Goal: Task Accomplishment & Management: Manage account settings

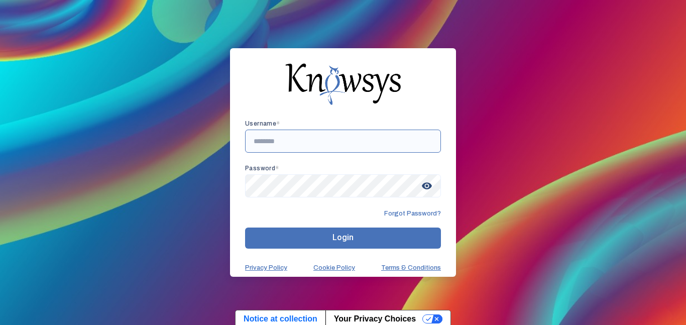
click at [300, 141] on input "text" at bounding box center [343, 141] width 196 height 23
click at [323, 237] on button "Login" at bounding box center [343, 238] width 196 height 21
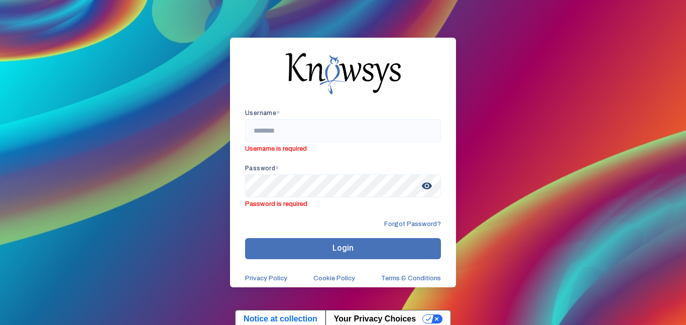
click at [326, 243] on button "Login" at bounding box center [343, 248] width 196 height 21
click at [295, 128] on input "text" at bounding box center [343, 130] width 196 height 23
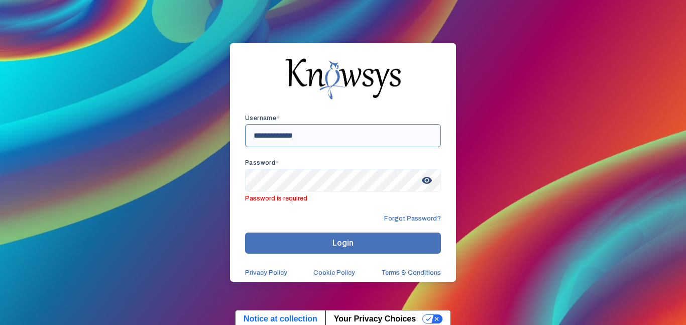
type input "**********"
click at [282, 200] on span "Password is required" at bounding box center [343, 197] width 196 height 11
click at [338, 206] on form "**********" at bounding box center [343, 196] width 196 height 162
click at [399, 216] on span "Forgot Password?" at bounding box center [412, 219] width 57 height 8
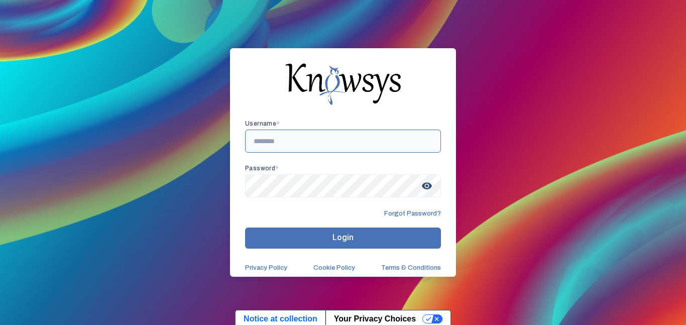
click at [263, 131] on input "text" at bounding box center [343, 141] width 196 height 23
type input "******"
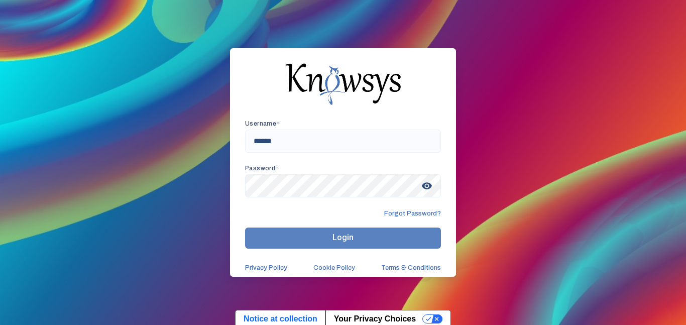
click at [384, 248] on button "Login" at bounding box center [343, 238] width 196 height 21
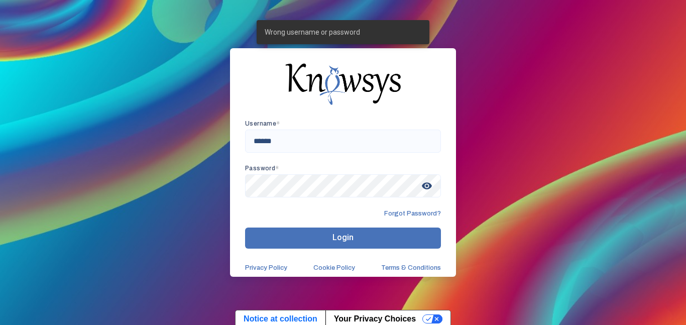
click at [393, 237] on button "Login" at bounding box center [343, 238] width 196 height 21
click at [414, 233] on button "Login" at bounding box center [343, 238] width 196 height 21
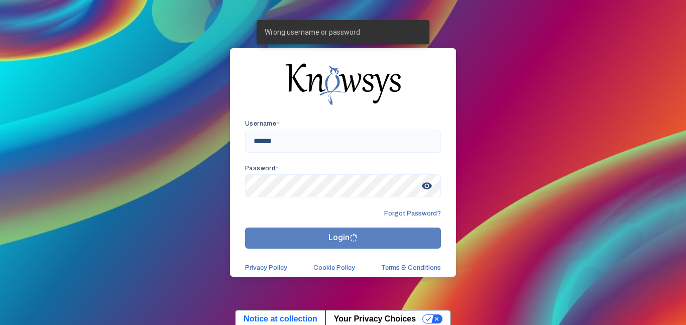
click at [422, 237] on button "Login" at bounding box center [343, 238] width 196 height 21
click at [433, 239] on button "Login" at bounding box center [343, 238] width 196 height 21
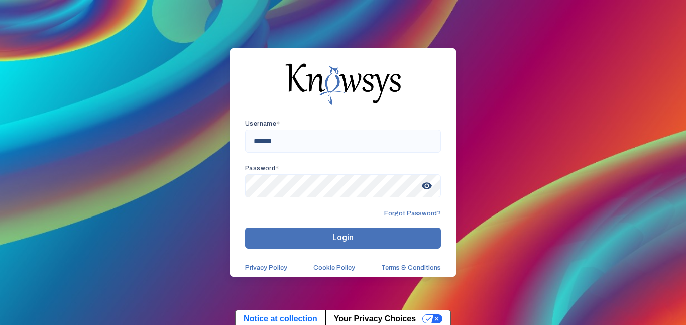
click at [245, 228] on button "Login" at bounding box center [343, 238] width 196 height 21
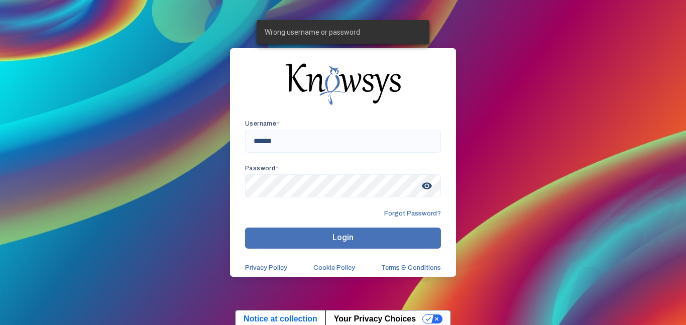
click at [245, 228] on button "Login" at bounding box center [343, 238] width 196 height 21
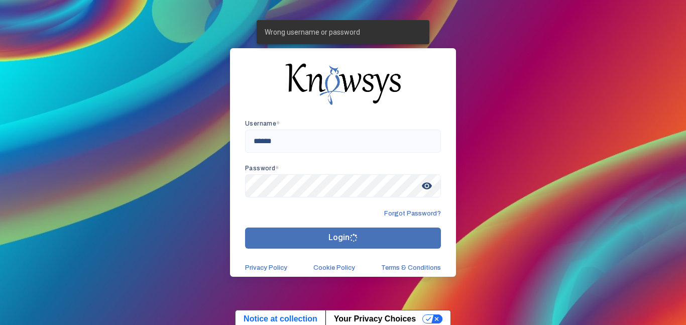
click at [245, 228] on button "Login" at bounding box center [343, 238] width 196 height 21
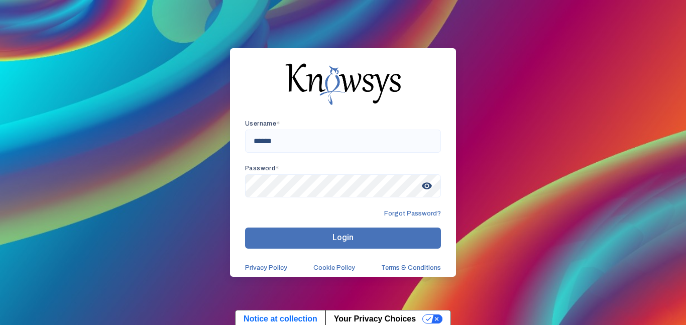
click at [245, 228] on button "Login" at bounding box center [343, 238] width 196 height 21
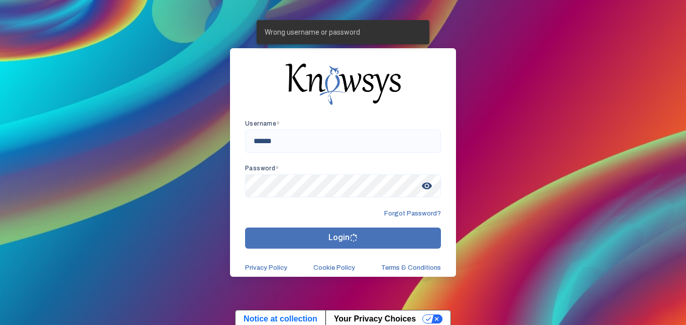
click at [245, 228] on button "Login" at bounding box center [343, 238] width 196 height 21
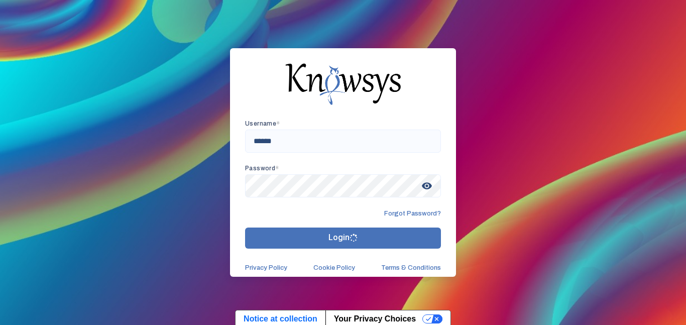
click at [245, 228] on button "Login" at bounding box center [343, 238] width 196 height 21
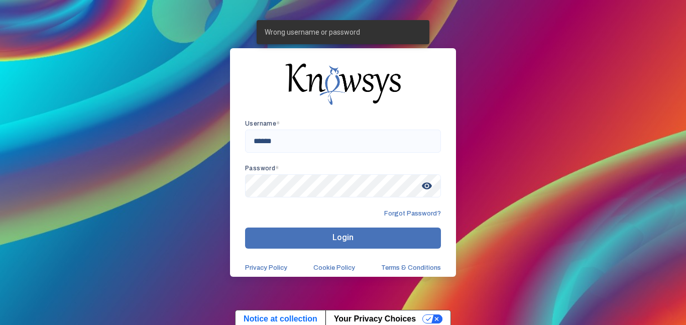
click at [245, 228] on button "Login" at bounding box center [343, 238] width 196 height 21
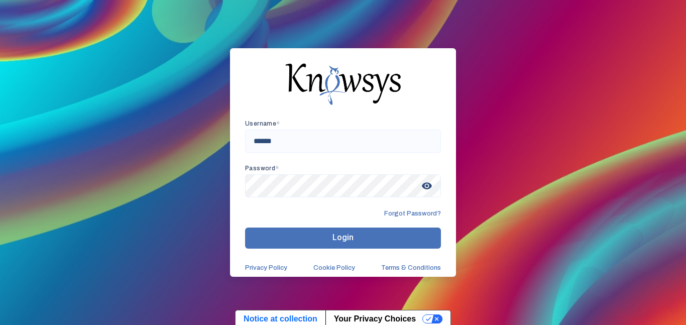
click at [245, 228] on button "Login" at bounding box center [343, 238] width 196 height 21
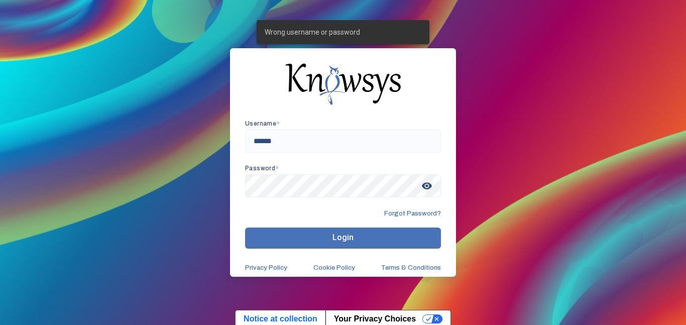
click at [245, 228] on button "Login" at bounding box center [343, 238] width 196 height 21
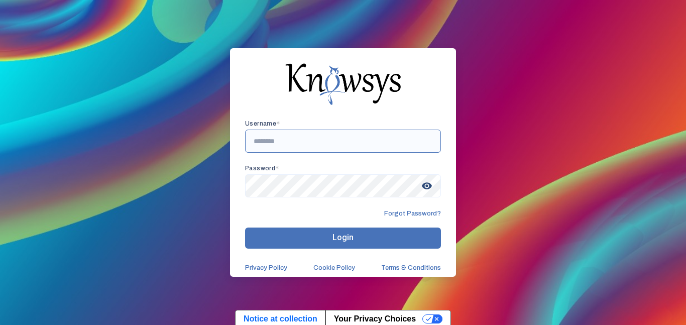
click at [276, 139] on input "text" at bounding box center [343, 141] width 196 height 23
click at [443, 151] on div "**********" at bounding box center [343, 162] width 226 height 228
click at [398, 243] on button "Login" at bounding box center [343, 238] width 196 height 21
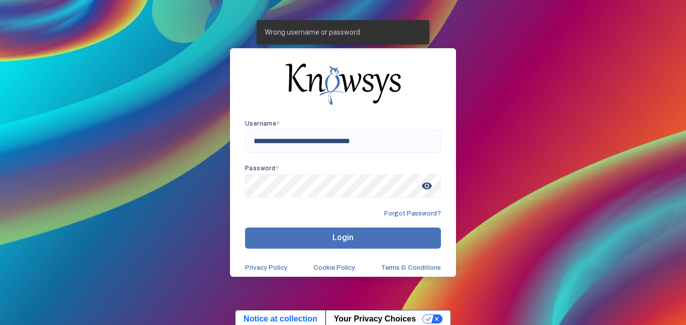
click at [375, 231] on button "Login" at bounding box center [343, 238] width 196 height 21
click at [428, 191] on span "visibility" at bounding box center [427, 186] width 18 height 18
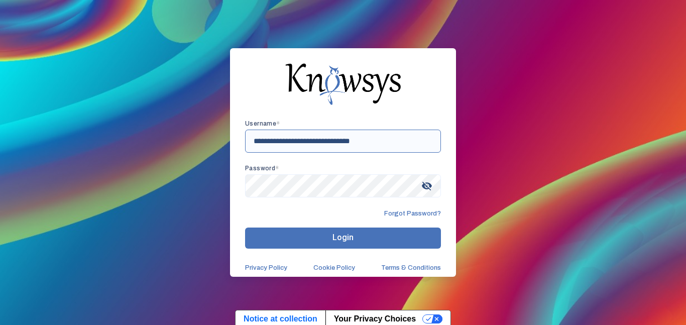
drag, startPoint x: 384, startPoint y: 151, endPoint x: 299, endPoint y: 149, distance: 84.9
click at [299, 149] on input "**********" at bounding box center [343, 141] width 196 height 23
type input "**********"
click at [245, 228] on button "Login" at bounding box center [343, 238] width 196 height 21
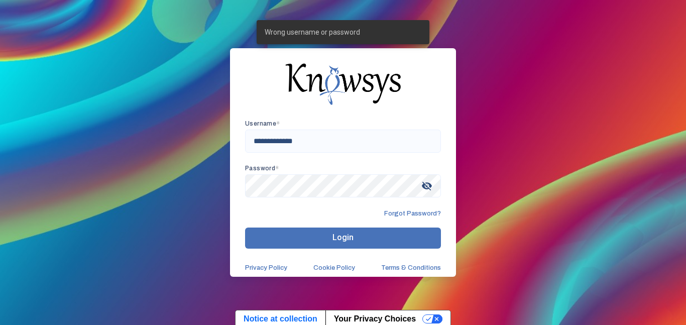
click at [325, 234] on button "Login" at bounding box center [343, 238] width 196 height 21
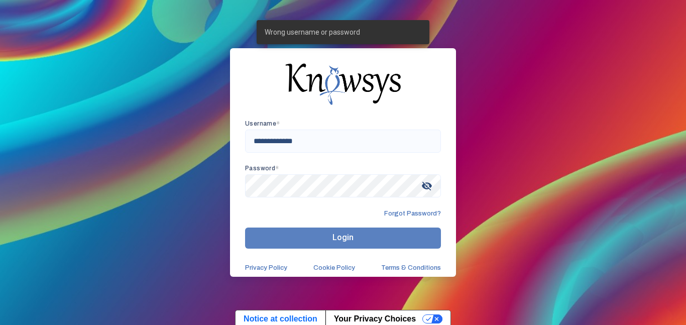
click at [327, 240] on button "Login" at bounding box center [343, 238] width 196 height 21
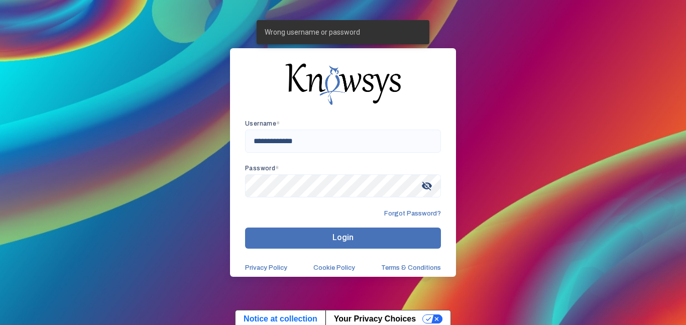
click at [392, 217] on span "Forgot Password?" at bounding box center [412, 214] width 57 height 8
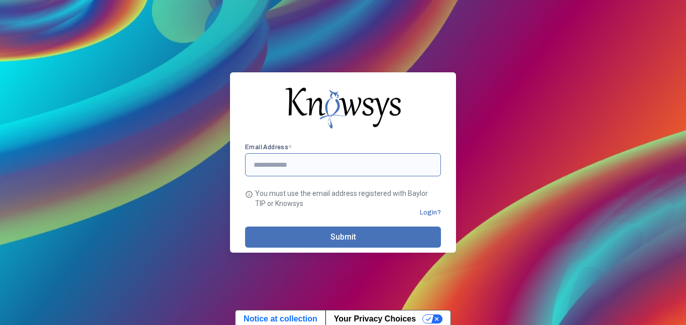
click at [337, 165] on input "text" at bounding box center [343, 164] width 196 height 23
type input "**********"
click at [372, 247] on button "Submit" at bounding box center [343, 237] width 196 height 21
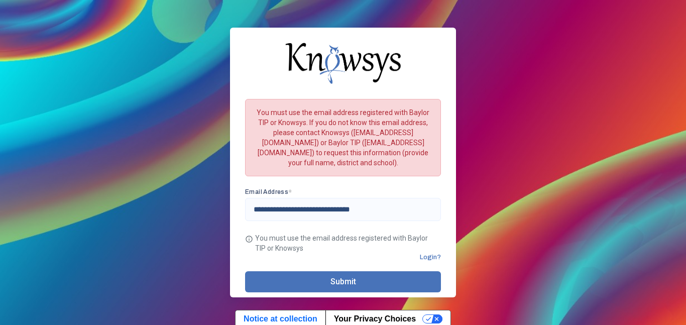
click at [400, 287] on button "Submit" at bounding box center [343, 281] width 196 height 21
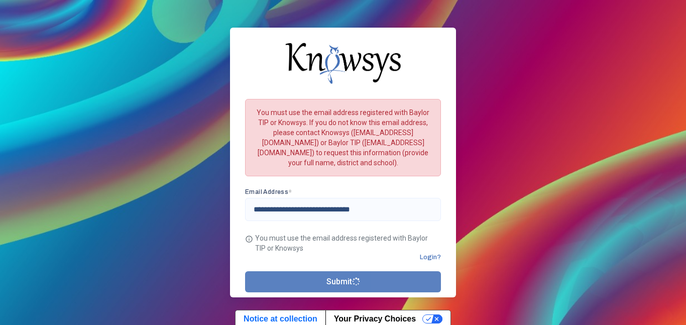
click at [398, 281] on button "Submit" at bounding box center [343, 281] width 196 height 21
click at [397, 282] on button "Submit" at bounding box center [343, 281] width 196 height 21
click at [401, 284] on button "Submit" at bounding box center [343, 281] width 196 height 21
click at [416, 277] on button "Submit" at bounding box center [343, 281] width 196 height 21
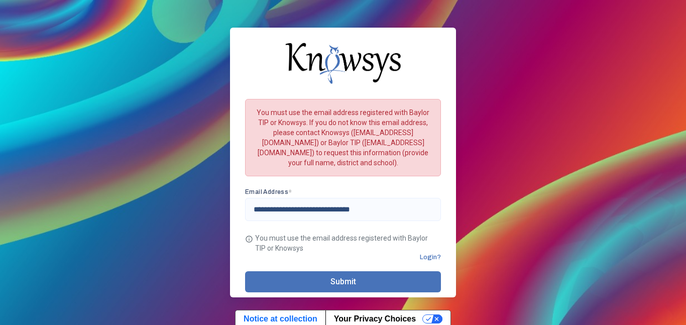
click at [434, 255] on span "Login?" at bounding box center [430, 257] width 21 height 8
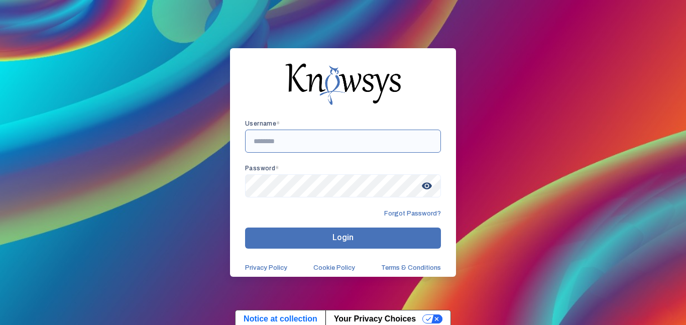
type input "**********"
click at [412, 243] on button "Login" at bounding box center [343, 238] width 196 height 21
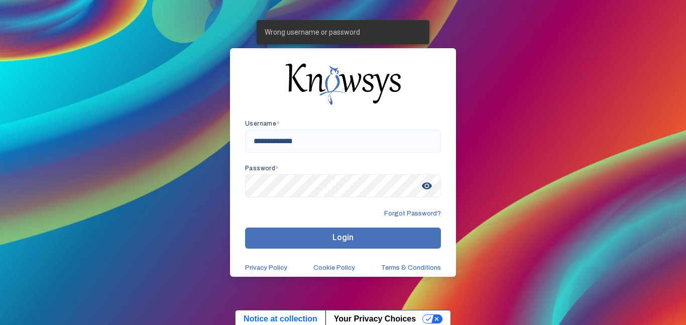
click at [435, 268] on link "Terms & Conditions" at bounding box center [411, 268] width 60 height 8
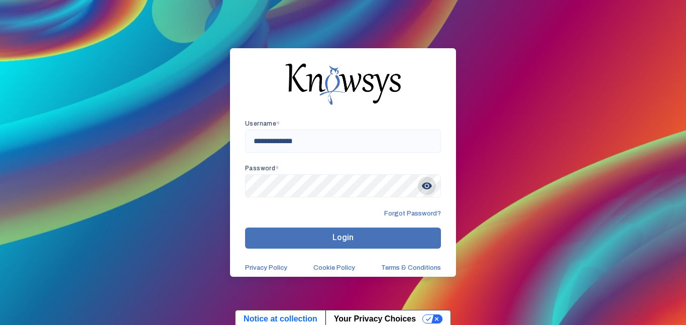
click at [425, 185] on span "visibility" at bounding box center [427, 186] width 18 height 18
click at [344, 244] on button "Login" at bounding box center [343, 238] width 196 height 21
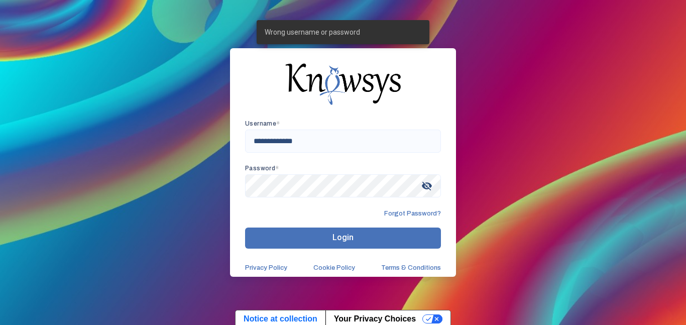
click at [370, 254] on form "**********" at bounding box center [343, 196] width 196 height 152
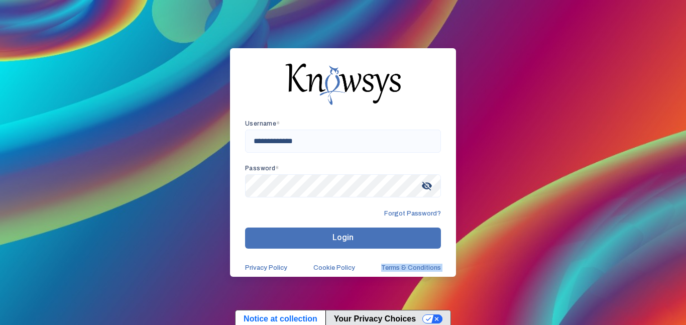
click at [428, 318] on button "Your Privacy Choices" at bounding box center [388, 319] width 125 height 17
